Goal: Task Accomplishment & Management: Manage account settings

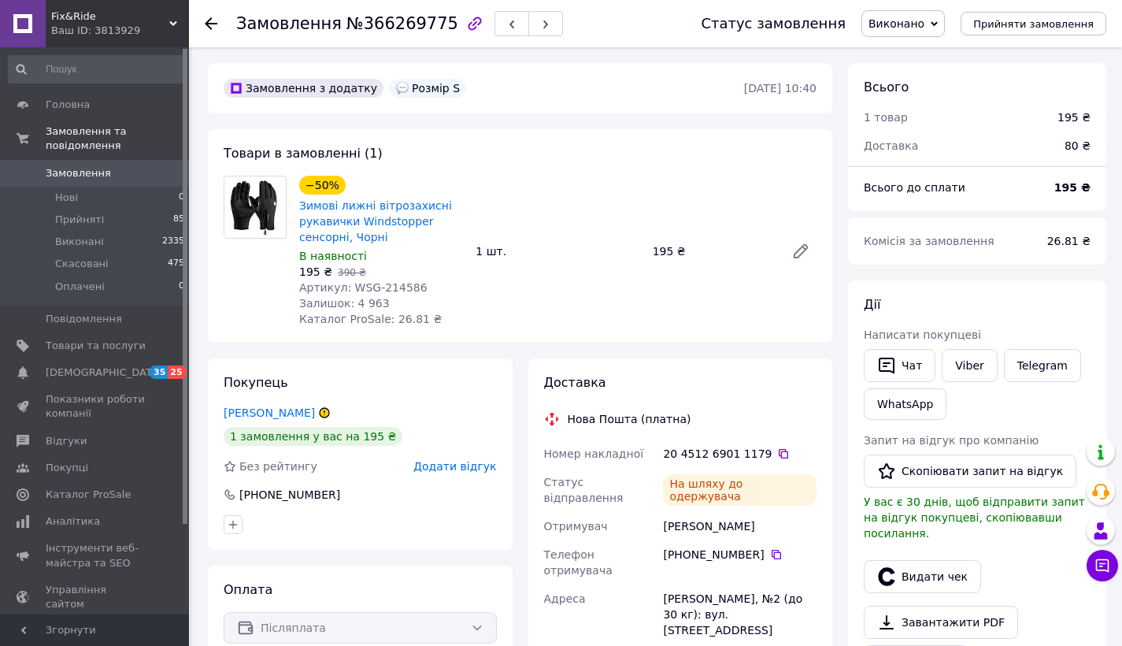
click at [110, 177] on span "Замовлення" at bounding box center [96, 173] width 100 height 14
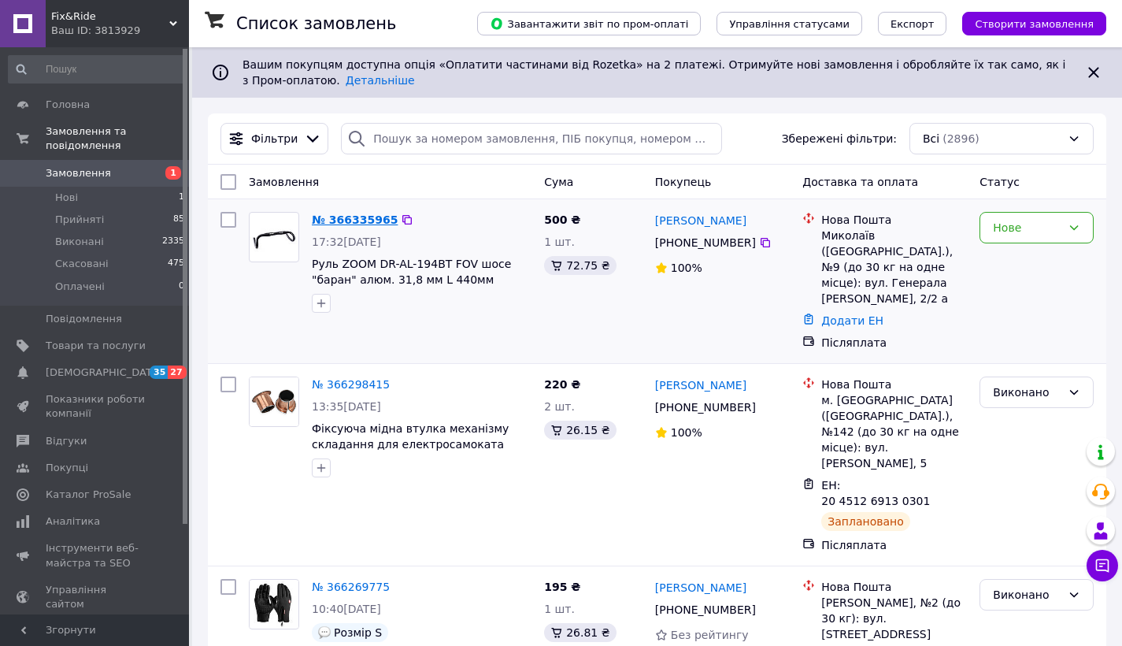
click at [368, 214] on link "№ 366335965" at bounding box center [355, 219] width 86 height 13
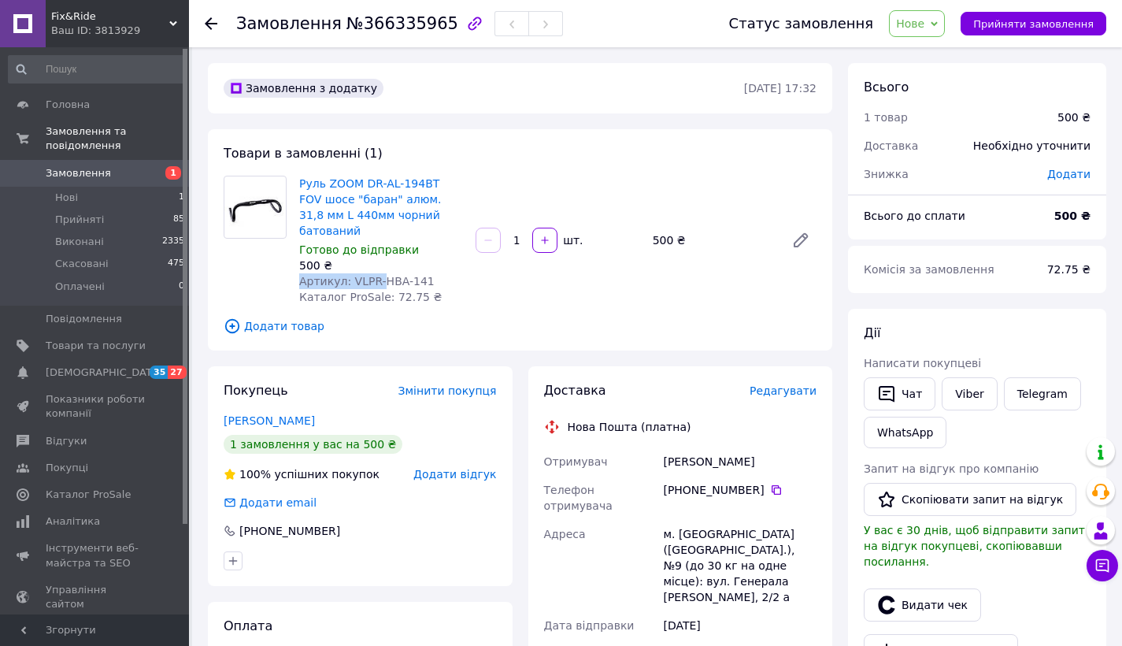
drag, startPoint x: 381, startPoint y: 265, endPoint x: 445, endPoint y: 254, distance: 64.6
click at [445, 254] on div "Руль ZOOM DR-AL-194BT FOV шосе "баран" алюм. 31,8 мм L 440мм чорний батований Г…" at bounding box center [381, 239] width 176 height 135
click at [390, 275] on span "Артикул: VLPR-HBA-141" at bounding box center [366, 281] width 135 height 13
drag, startPoint x: 382, startPoint y: 262, endPoint x: 426, endPoint y: 261, distance: 44.1
click at [426, 273] on div "Артикул: VLPR-HBA-141" at bounding box center [381, 281] width 164 height 16
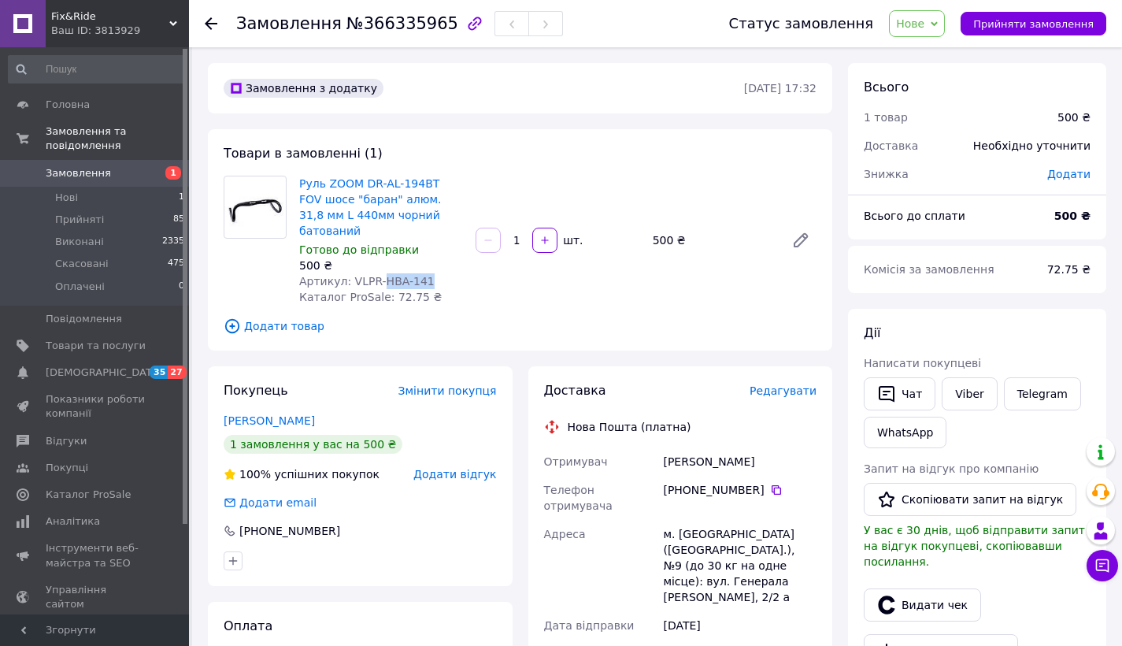
copy span "HBA-141"
click at [955, 394] on link "Viber" at bounding box center [969, 393] width 55 height 33
click at [1069, 394] on link "Telegram" at bounding box center [1042, 393] width 77 height 33
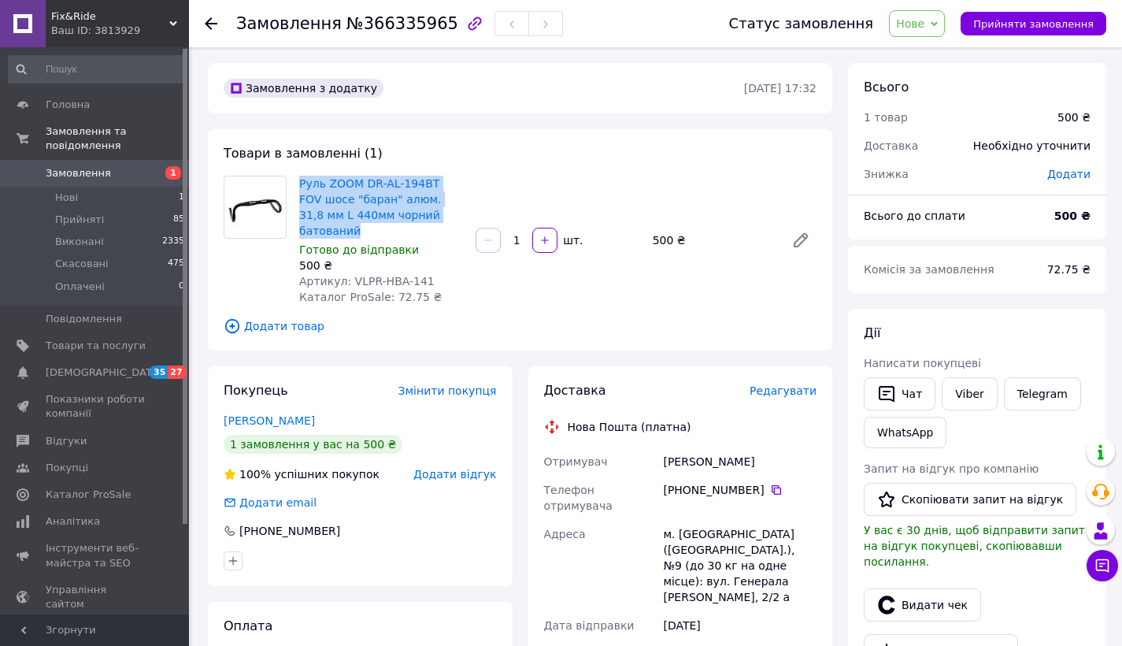
drag, startPoint x: 298, startPoint y: 179, endPoint x: 447, endPoint y: 217, distance: 153.8
click at [447, 217] on div "Руль ZOOM DR-AL-194BT FOV шосе "баран" алюм. 31,8 мм L 440мм чорний батований Г…" at bounding box center [381, 239] width 176 height 135
copy link "Руль ZOOM DR-AL-194BT FOV шосе "баран" алюм. 31,8 мм L 440мм чорний батований"
click at [881, 390] on icon "button" at bounding box center [886, 393] width 19 height 19
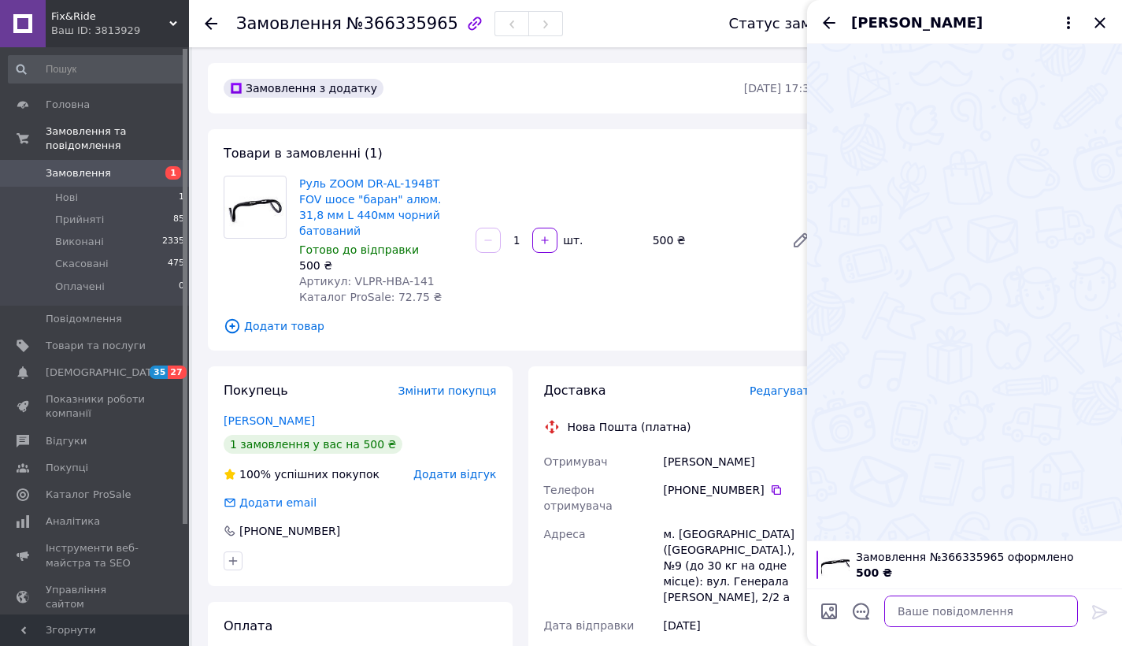
click at [912, 598] on textarea at bounding box center [981, 610] width 194 height 31
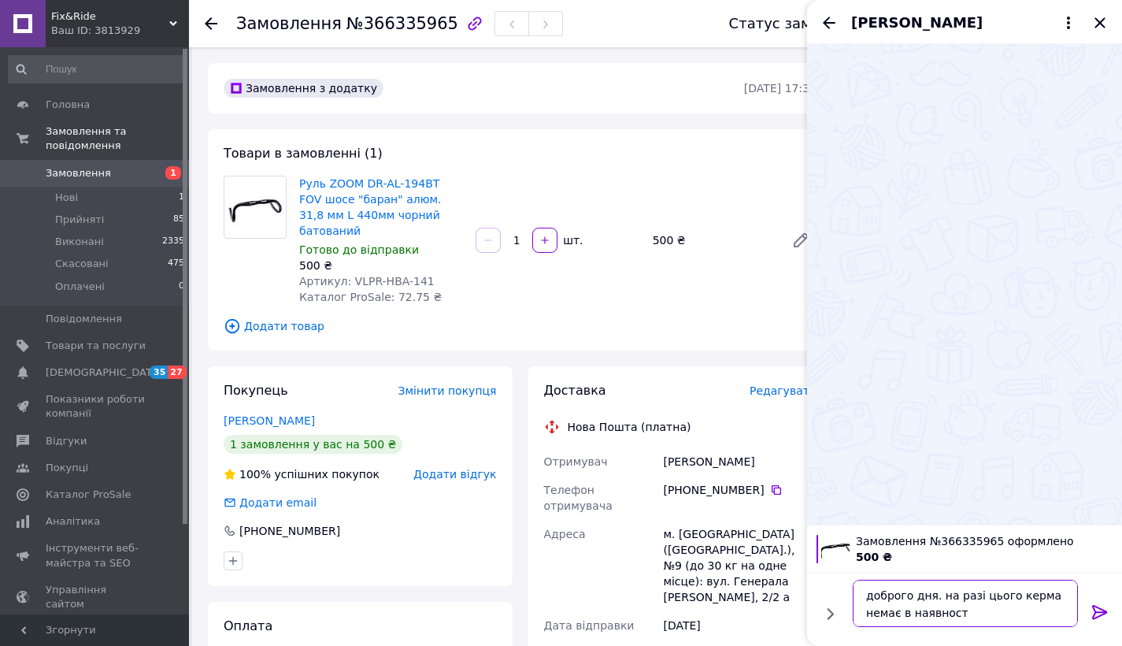
type textarea "доброго дня. на разі цього керма немає в наявності"
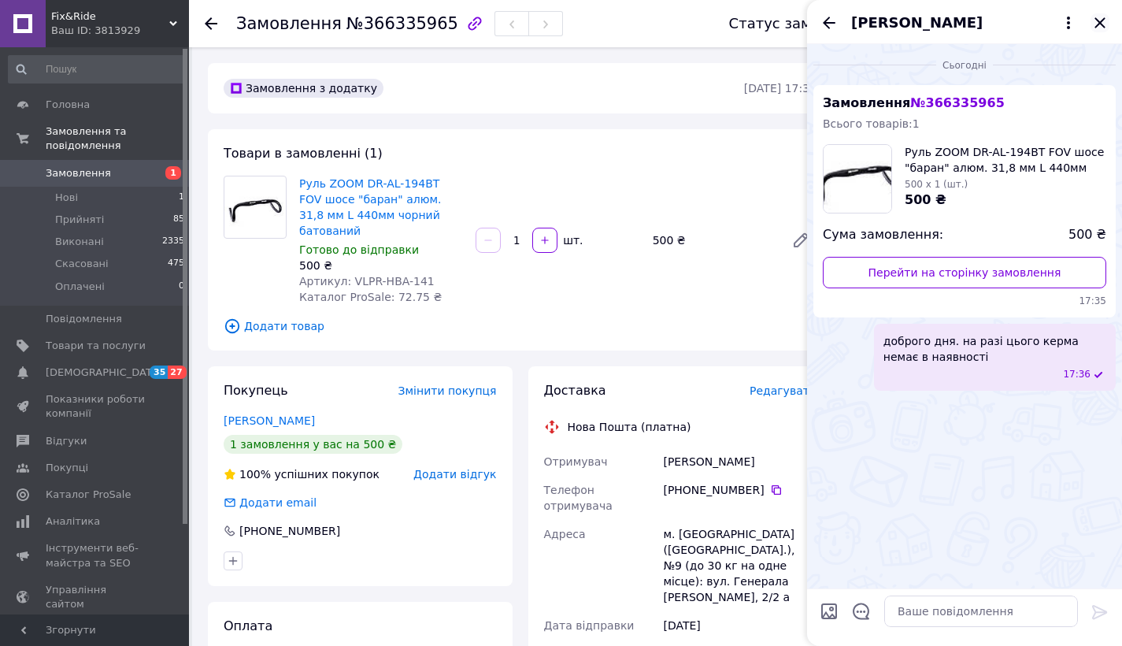
click at [1097, 20] on icon "Закрити" at bounding box center [1100, 22] width 19 height 19
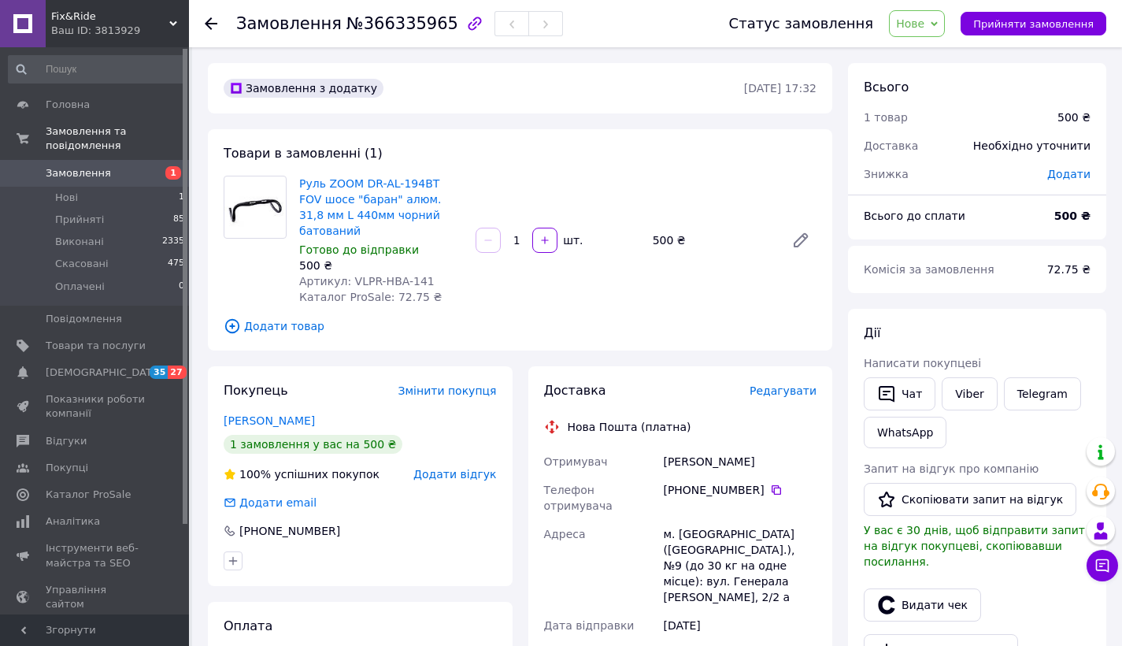
click at [935, 28] on span "Нове" at bounding box center [917, 23] width 56 height 27
click at [939, 59] on li "Прийнято" at bounding box center [926, 55] width 72 height 24
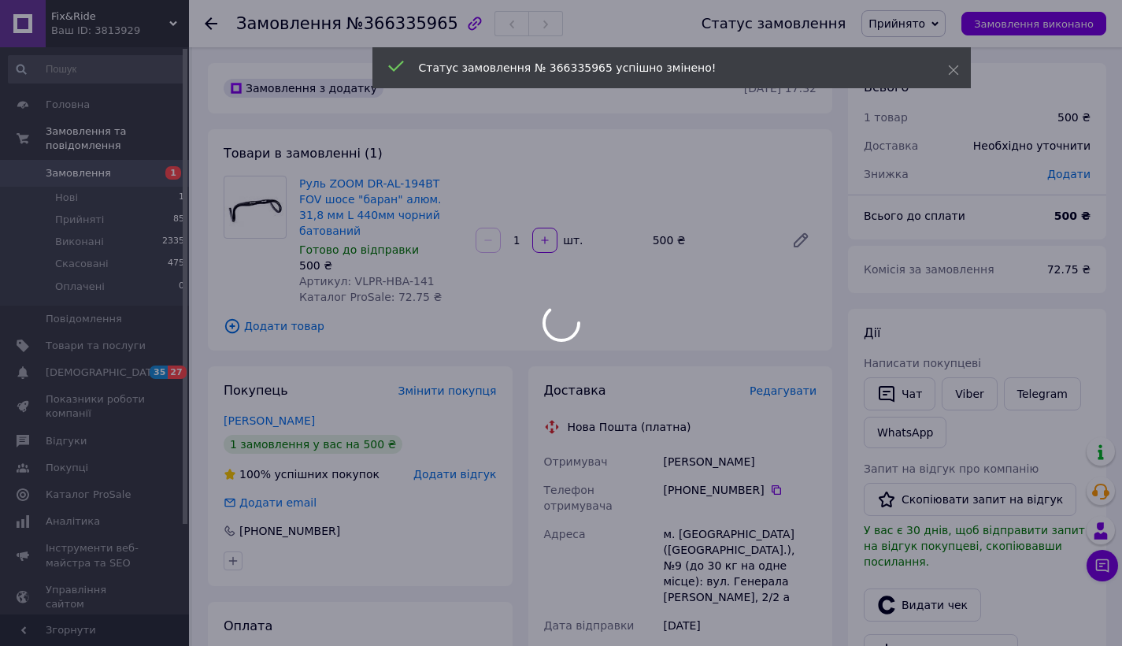
click at [213, 24] on use at bounding box center [211, 23] width 13 height 13
